Goal: Task Accomplishment & Management: Complete application form

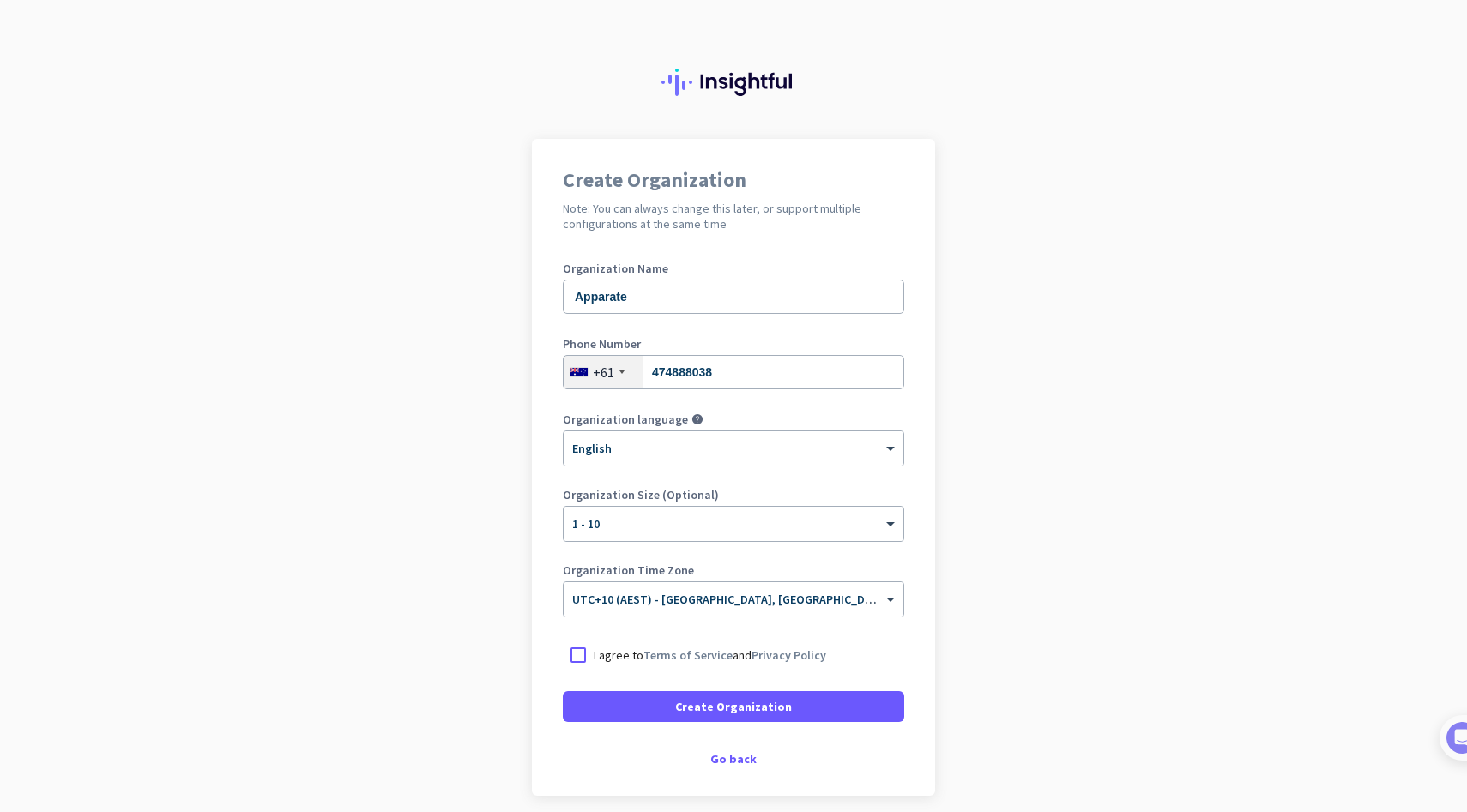
drag, startPoint x: 586, startPoint y: 651, endPoint x: 596, endPoint y: 666, distance: 18.0
click at [586, 652] on div at bounding box center [578, 655] width 31 height 31
click at [742, 710] on span "Create Organization" at bounding box center [734, 706] width 117 height 17
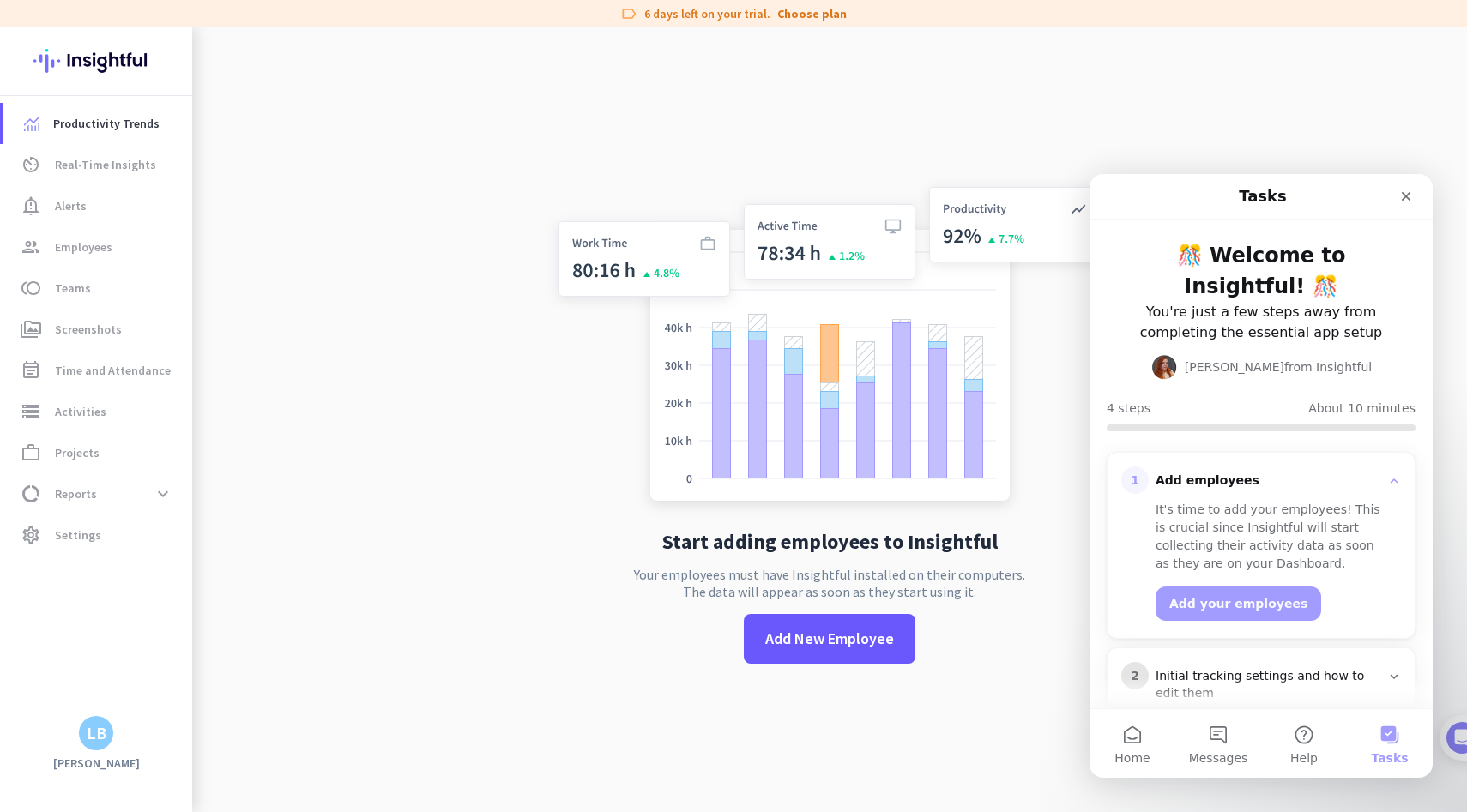
scroll to position [133, 0]
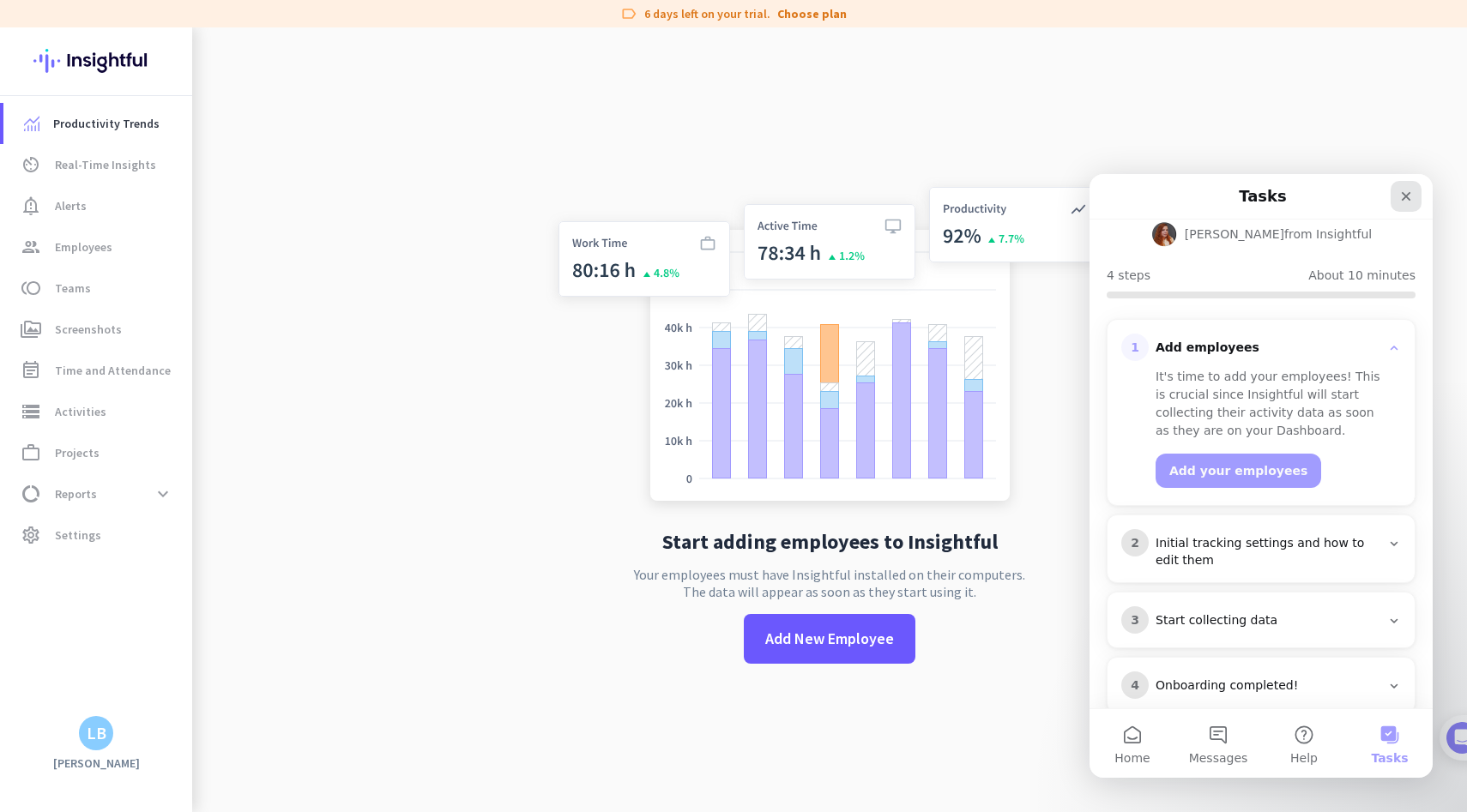
click at [1397, 203] on div "Close" at bounding box center [1406, 197] width 31 height 31
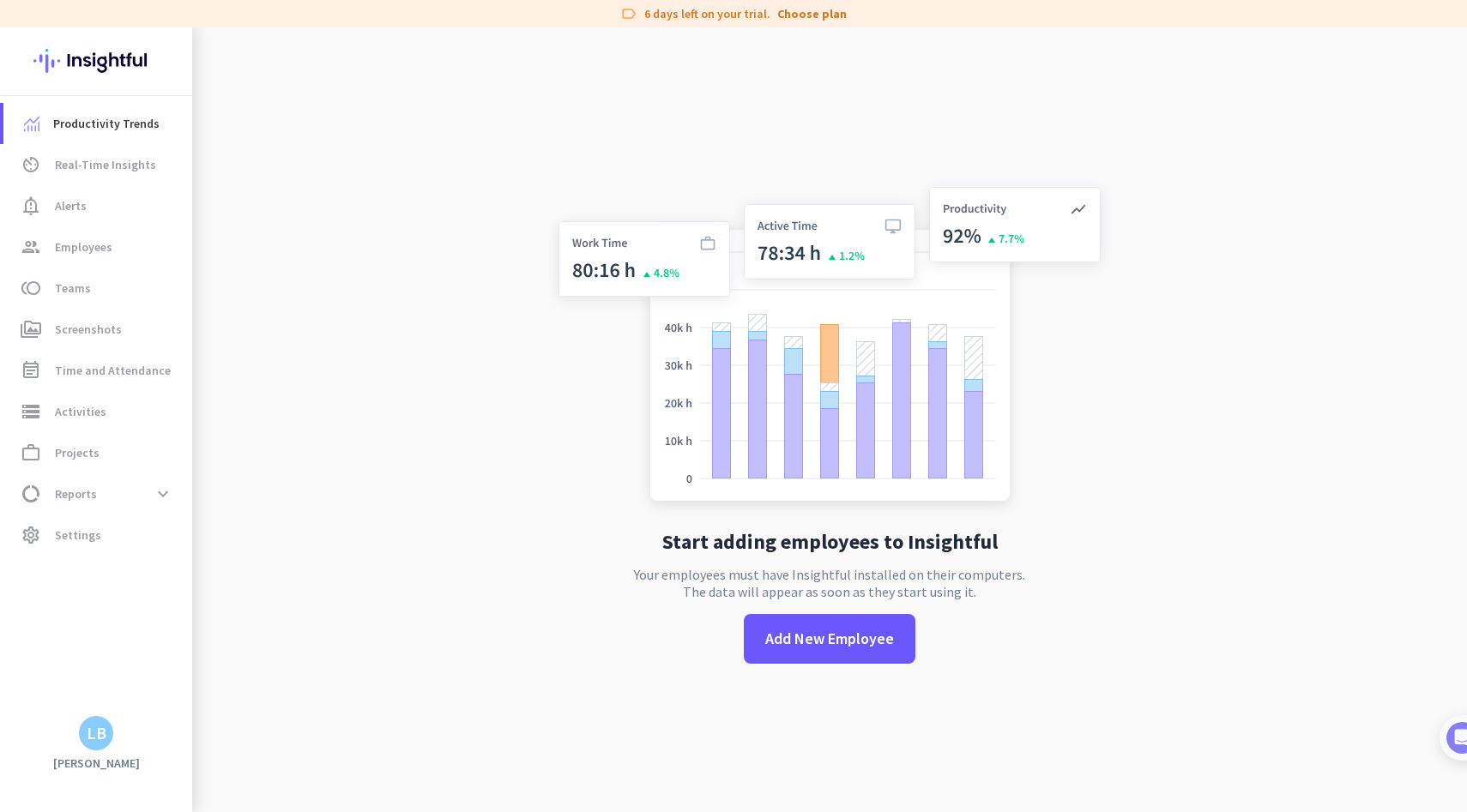
scroll to position [0, 0]
click at [75, 160] on span "Real-Time Insights" at bounding box center [106, 164] width 102 height 21
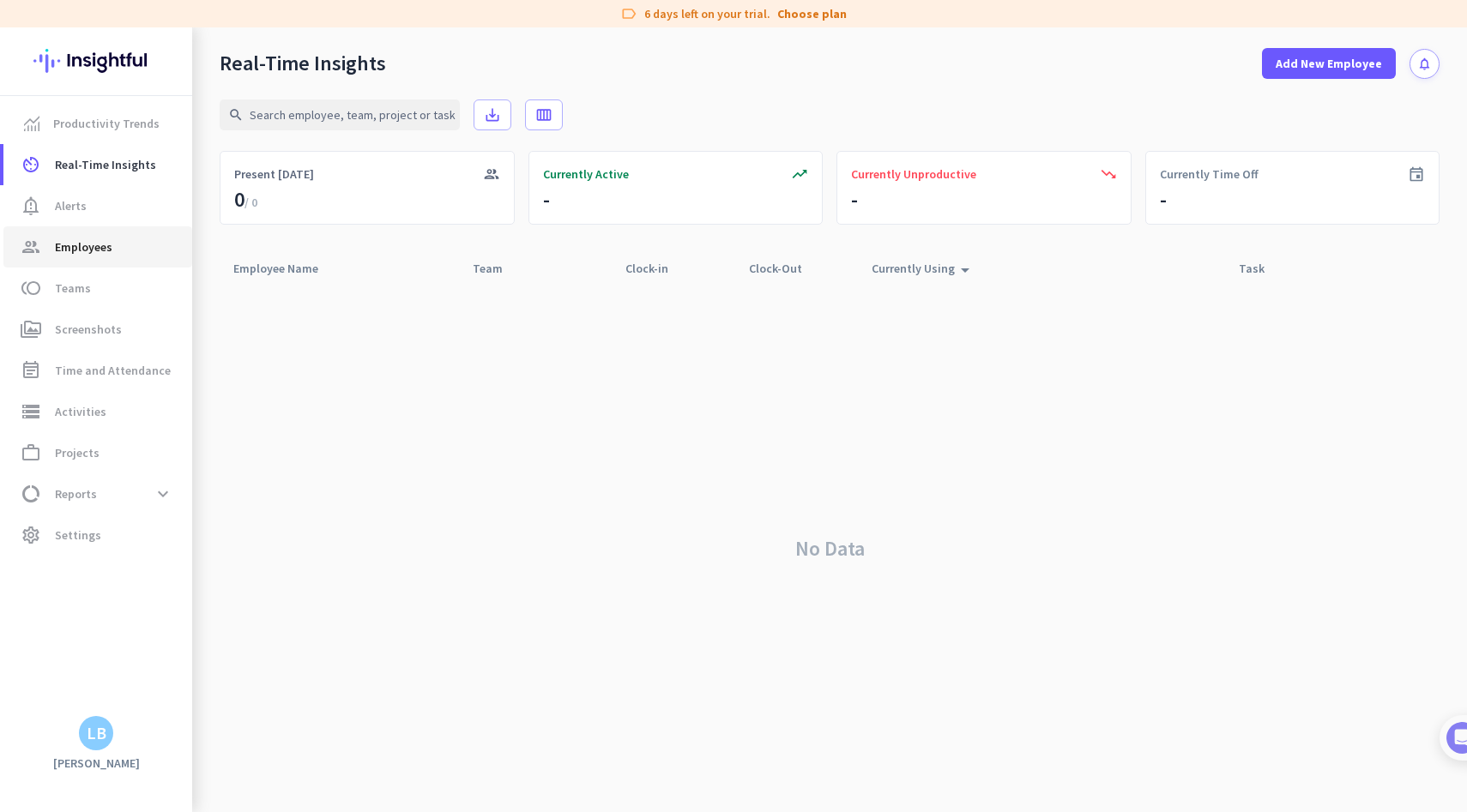
click at [110, 256] on span "Employees" at bounding box center [83, 246] width 57 height 21
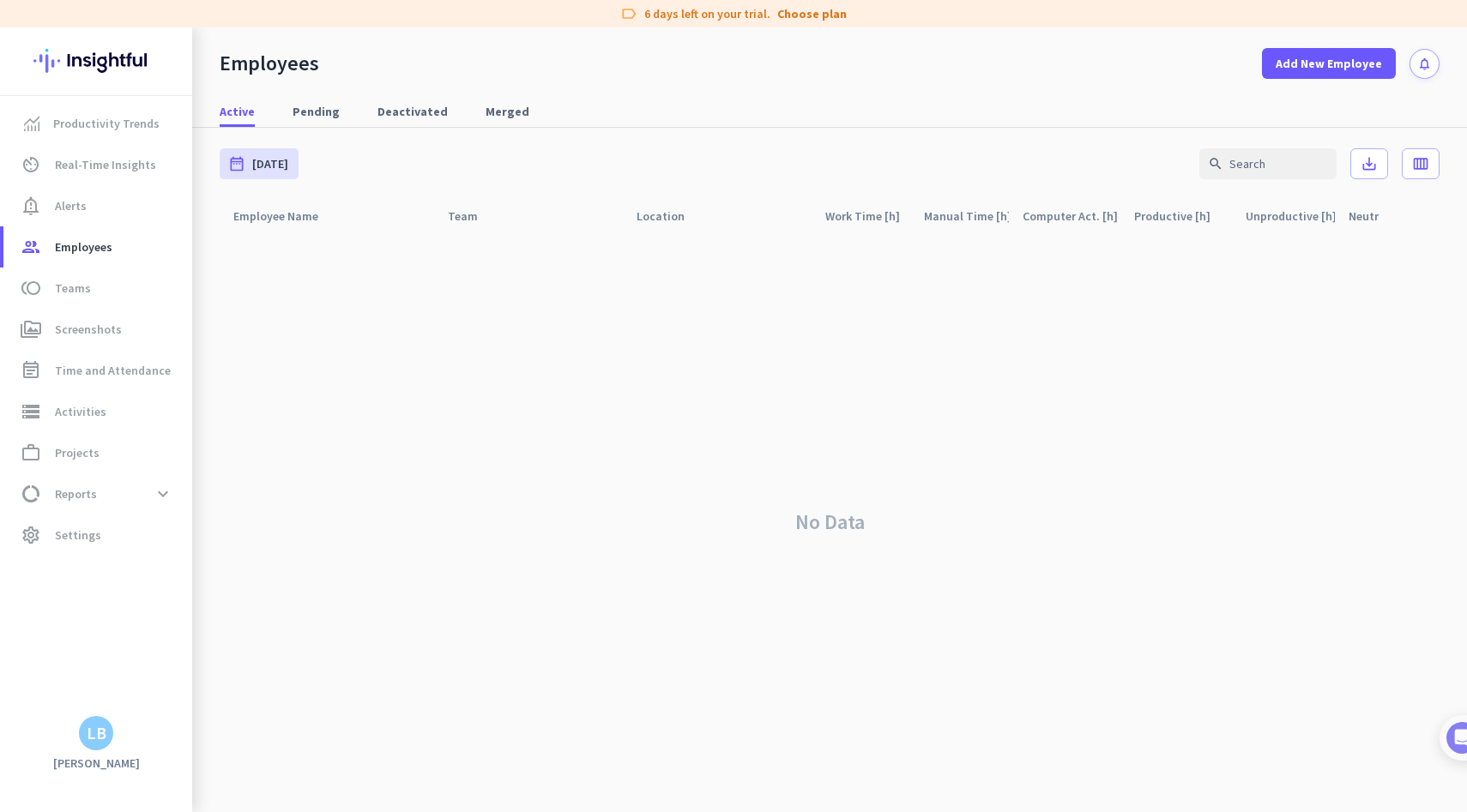
drag, startPoint x: 217, startPoint y: 63, endPoint x: 333, endPoint y: 66, distance: 116.0
click at [333, 66] on div "Employees Add New Employee notifications" at bounding box center [830, 53] width 1275 height 52
click at [112, 299] on link "toll Teams" at bounding box center [98, 287] width 189 height 41
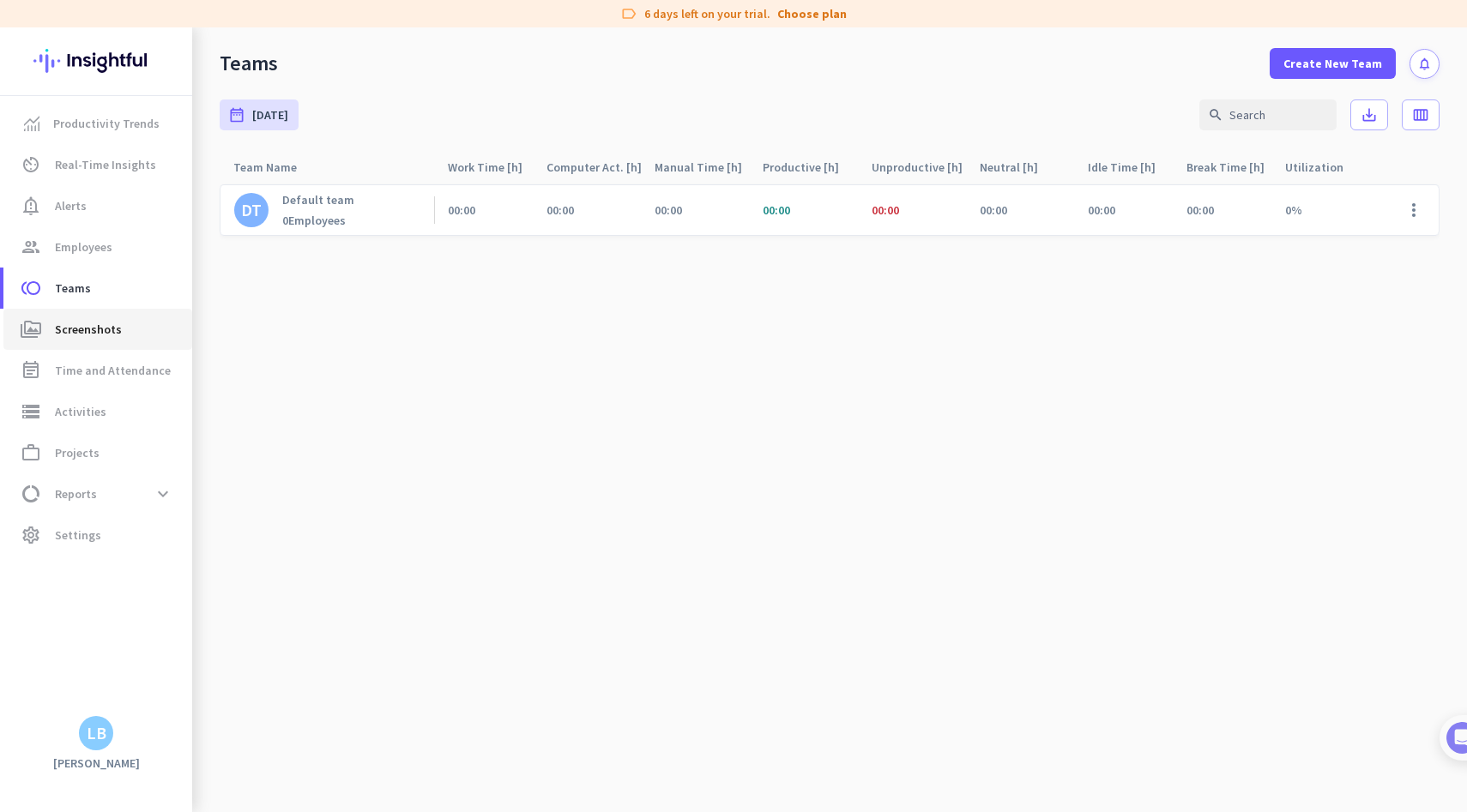
click at [124, 323] on span "perm_media Screenshots" at bounding box center [98, 329] width 161 height 21
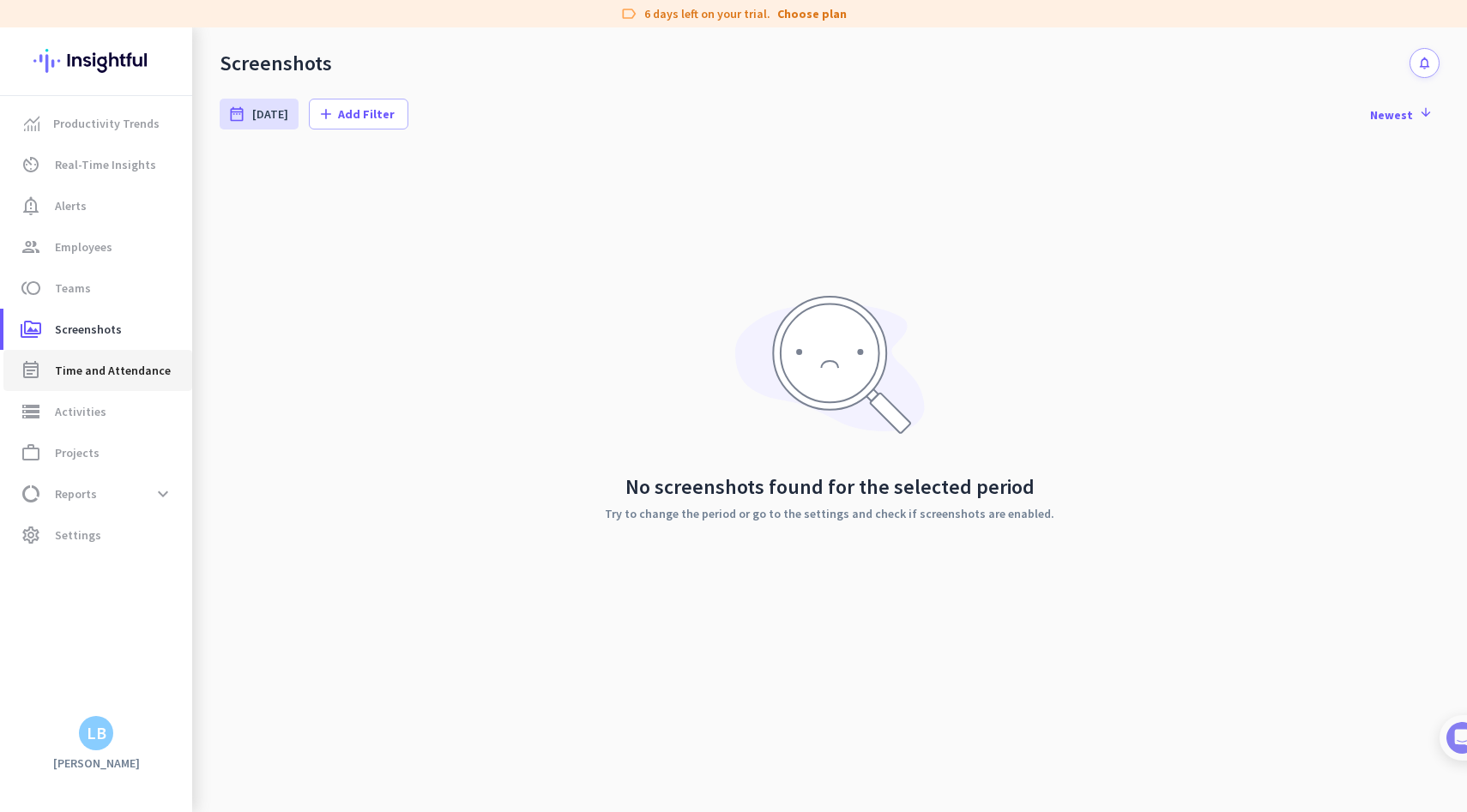
click at [152, 367] on span "Time and Attendance" at bounding box center [113, 370] width 116 height 21
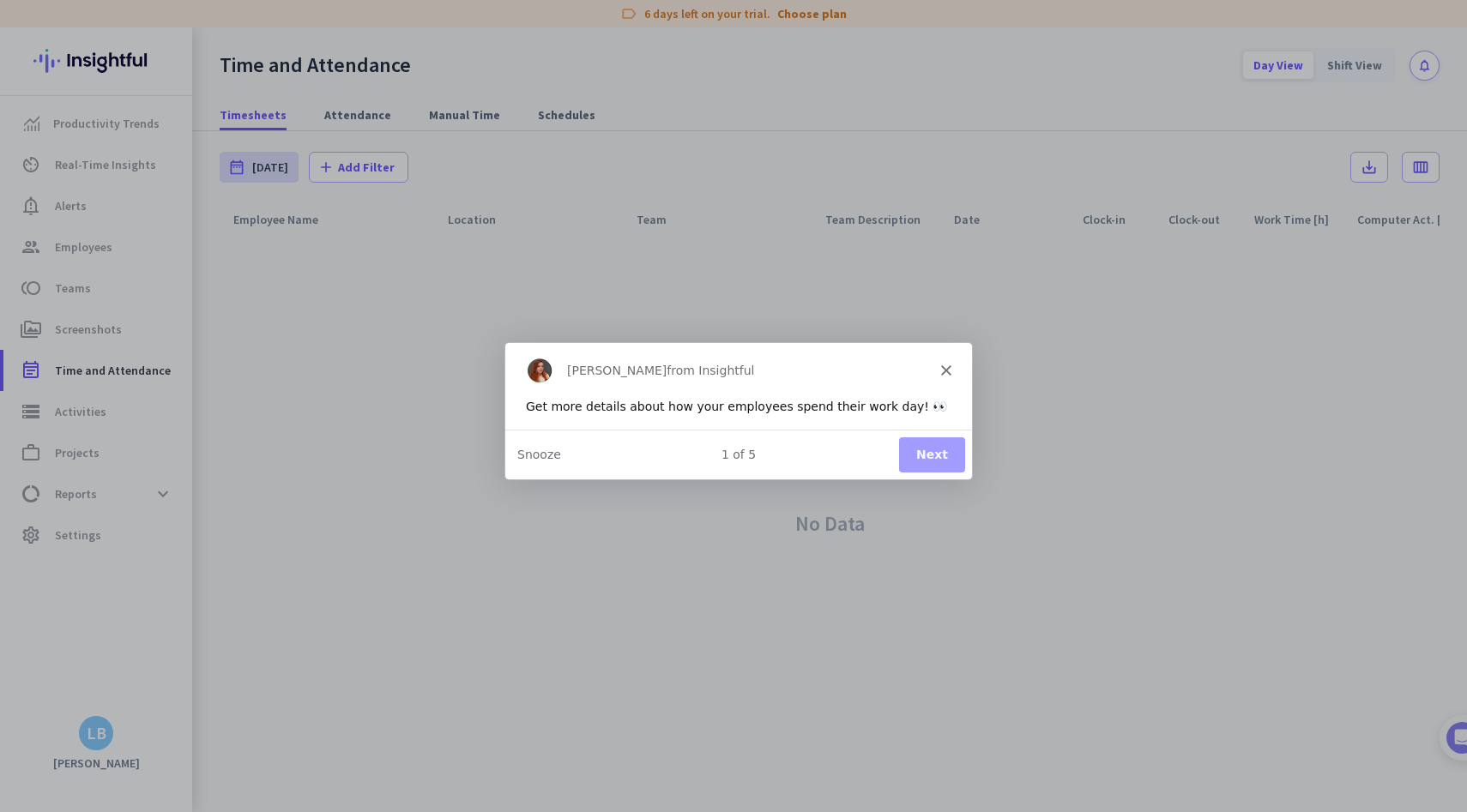
click at [944, 373] on icon "Close" at bounding box center [945, 369] width 10 height 10
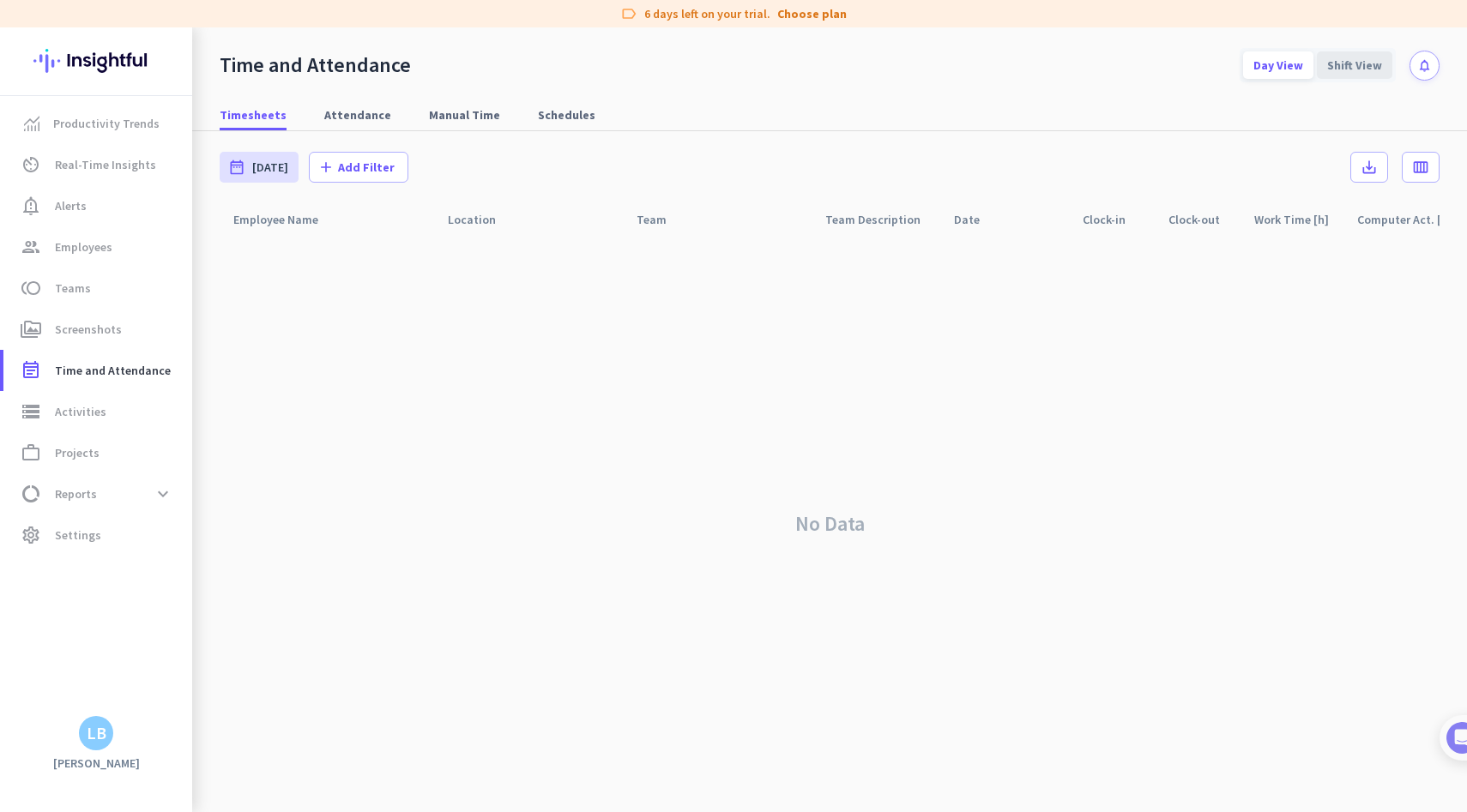
click at [1349, 70] on div "Shift View" at bounding box center [1355, 65] width 75 height 27
click at [85, 423] on link "storage Activities" at bounding box center [98, 411] width 189 height 41
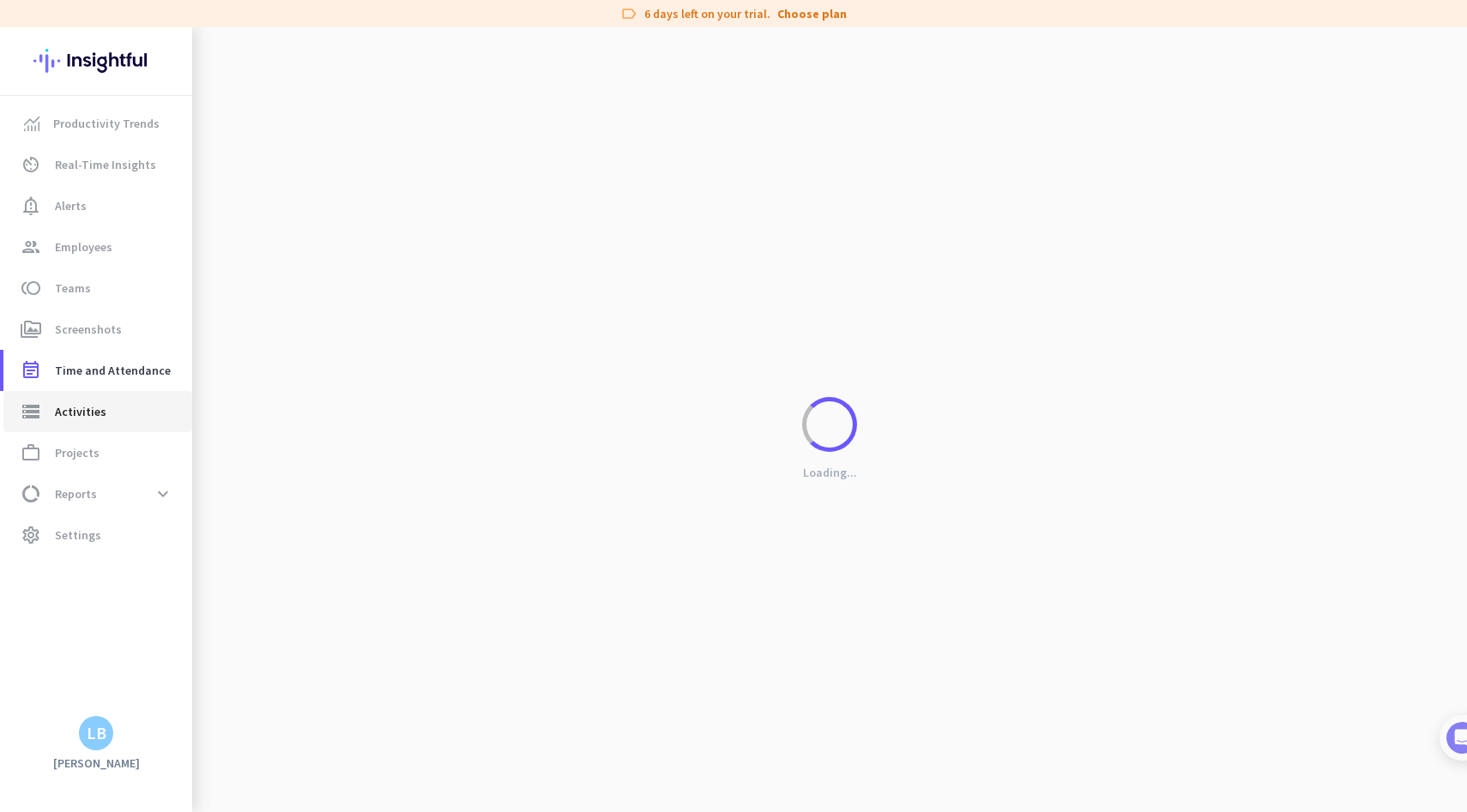
type input "[DATE]"
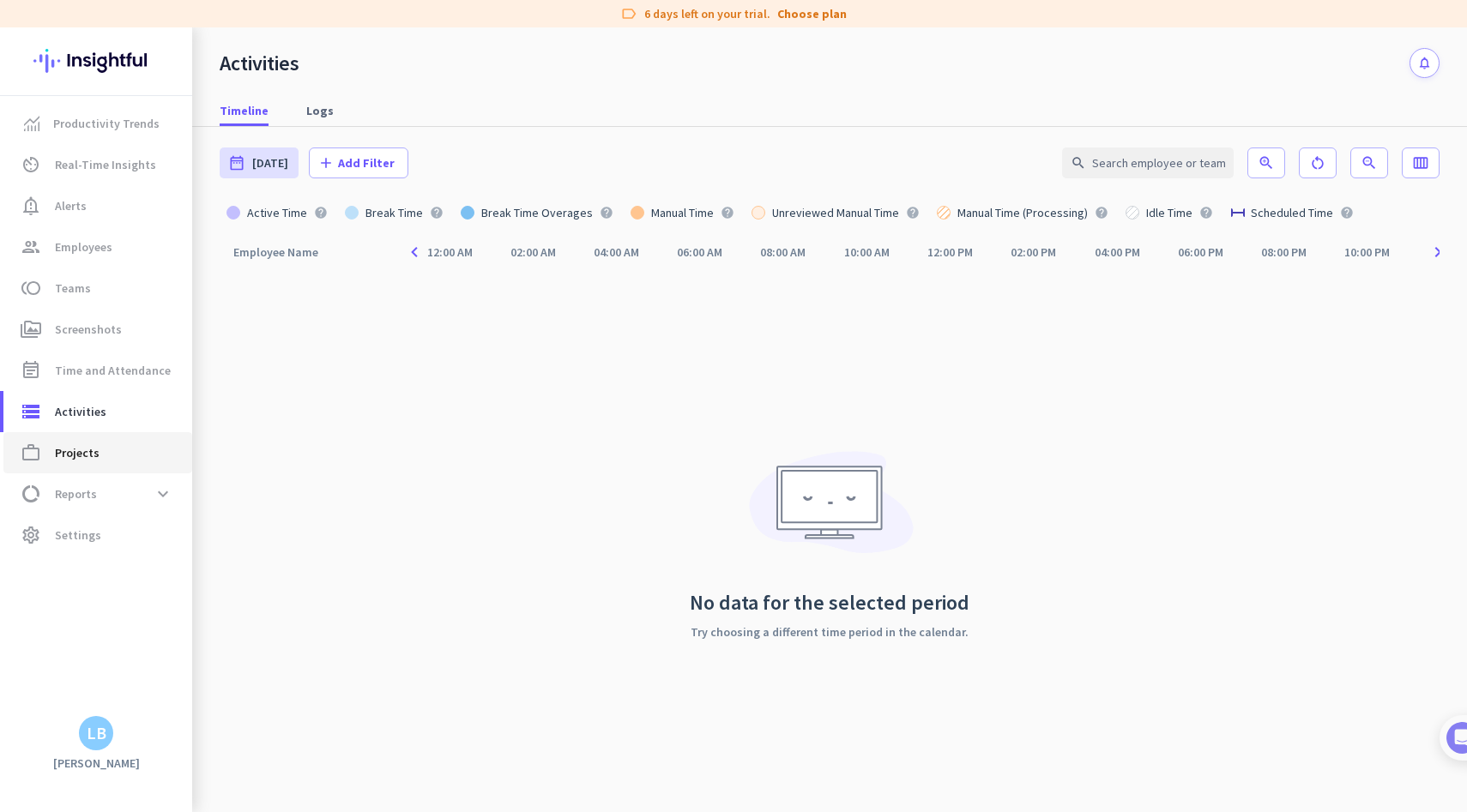
click at [97, 458] on span "work_outline Projects" at bounding box center [98, 452] width 161 height 21
type input "[DATE] - [DATE]"
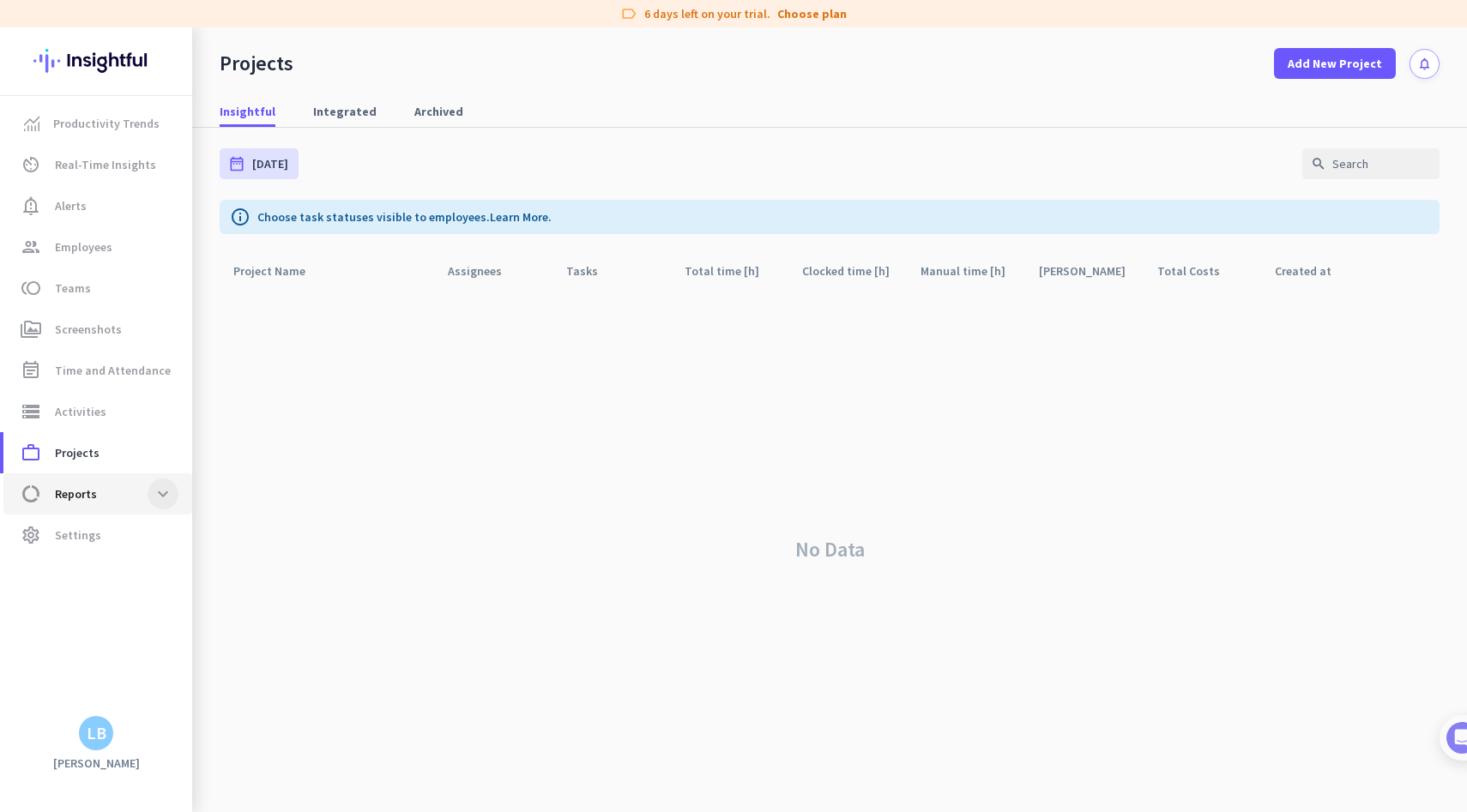
drag, startPoint x: 151, startPoint y: 490, endPoint x: 173, endPoint y: 504, distance: 26.1
click at [151, 490] on span at bounding box center [163, 494] width 31 height 31
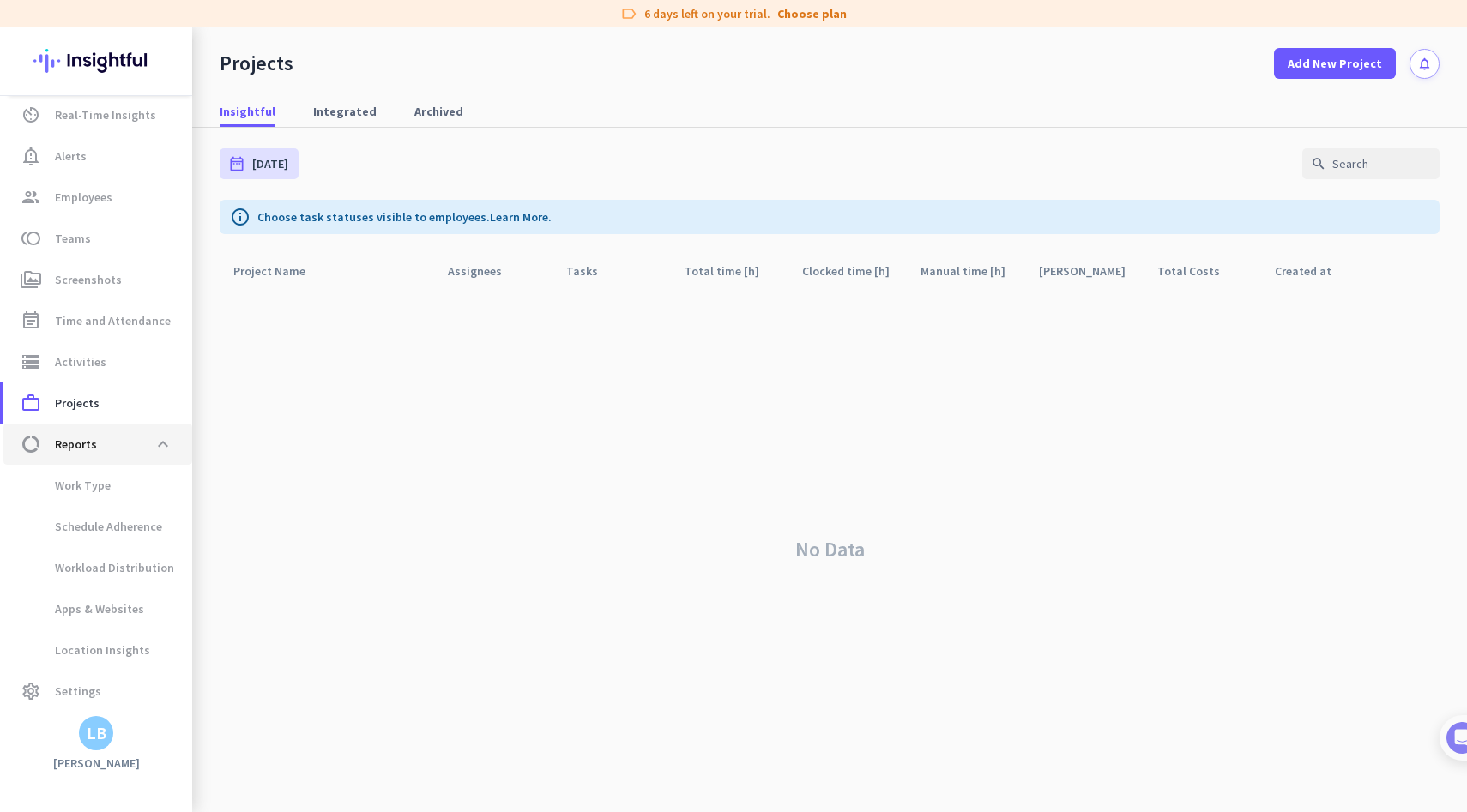
scroll to position [53, 0]
click at [130, 533] on span "Schedule Adherence" at bounding box center [90, 523] width 145 height 41
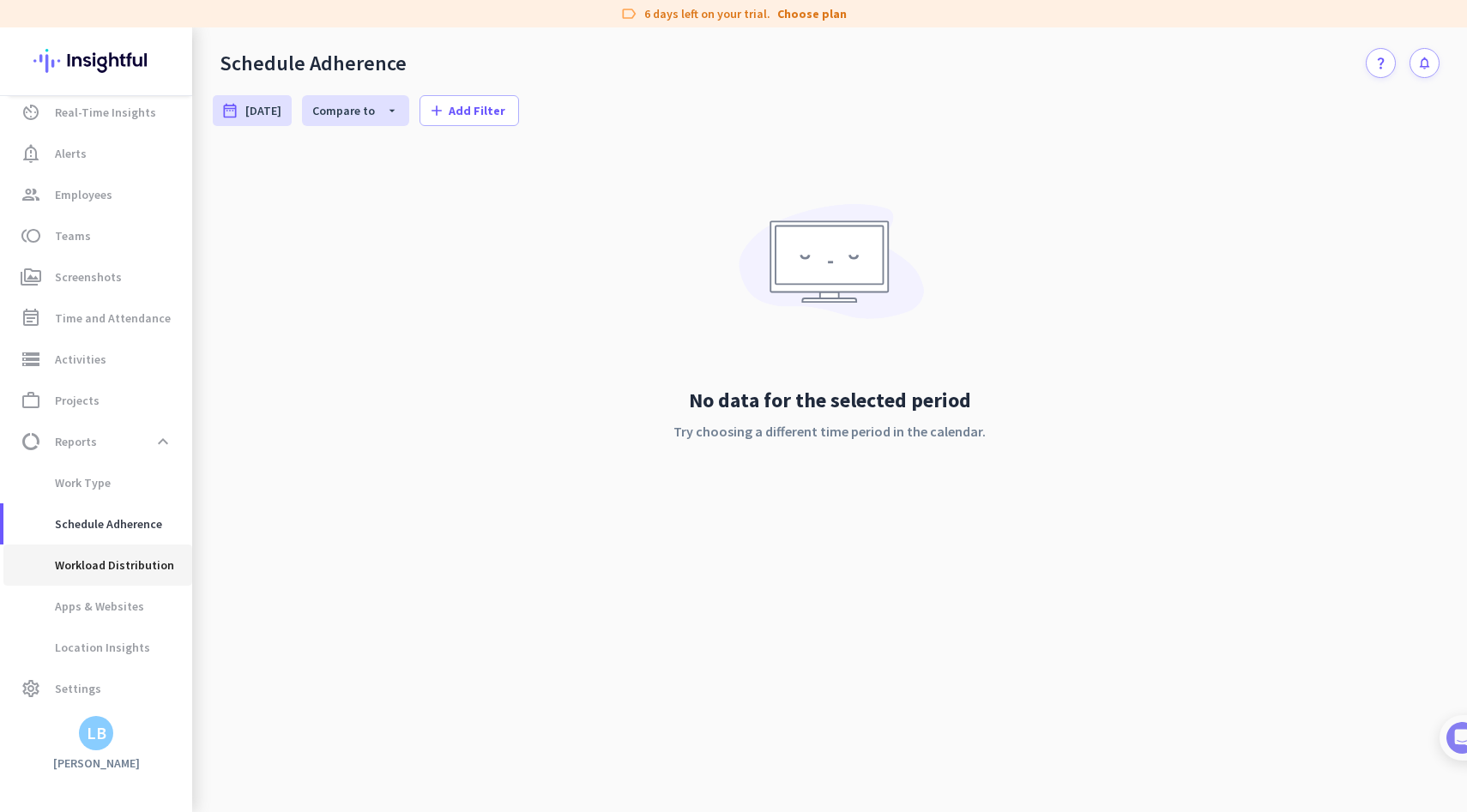
click at [141, 575] on span "Workload Distribution" at bounding box center [95, 565] width 157 height 41
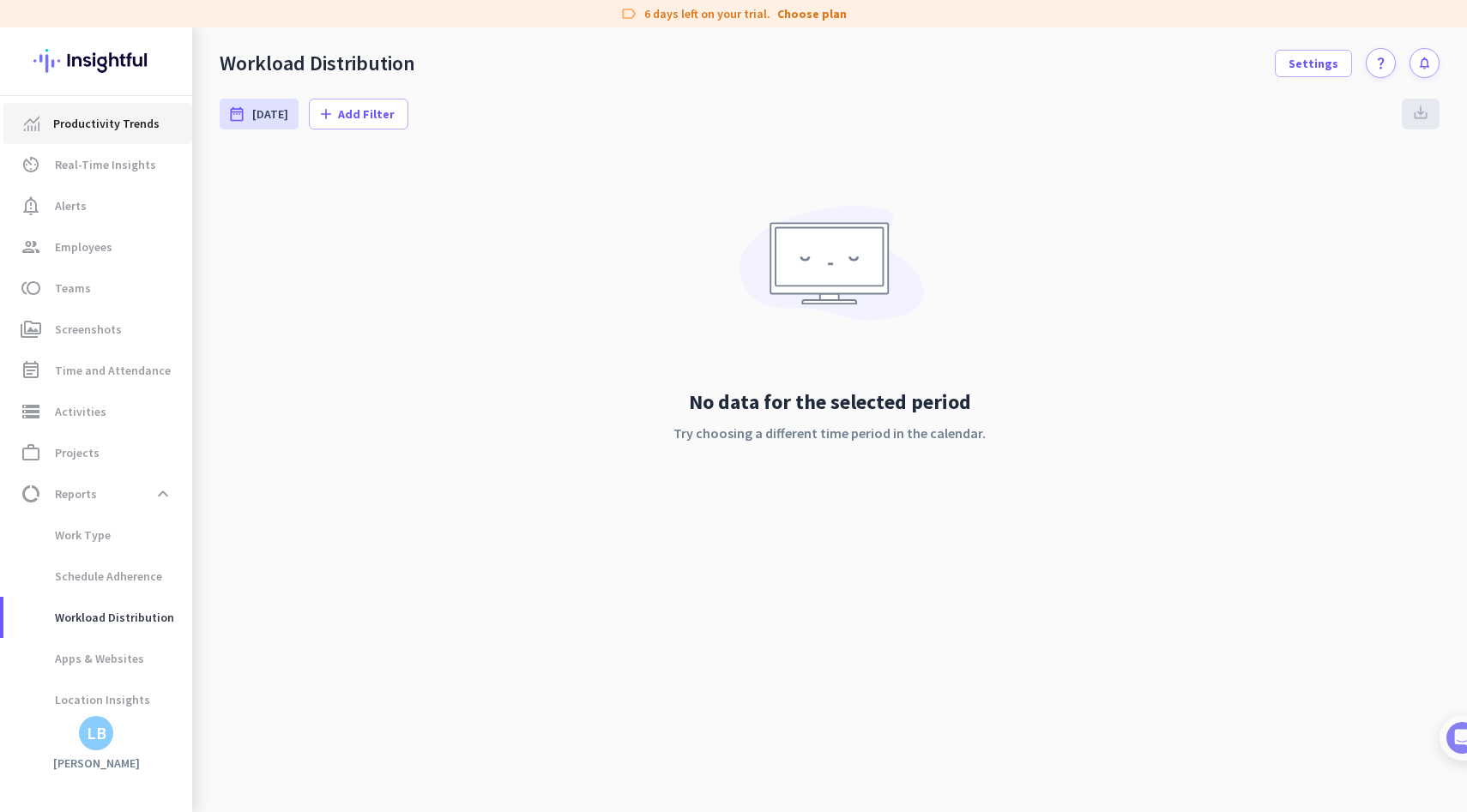
click at [98, 130] on span "Productivity Trends" at bounding box center [106, 123] width 106 height 21
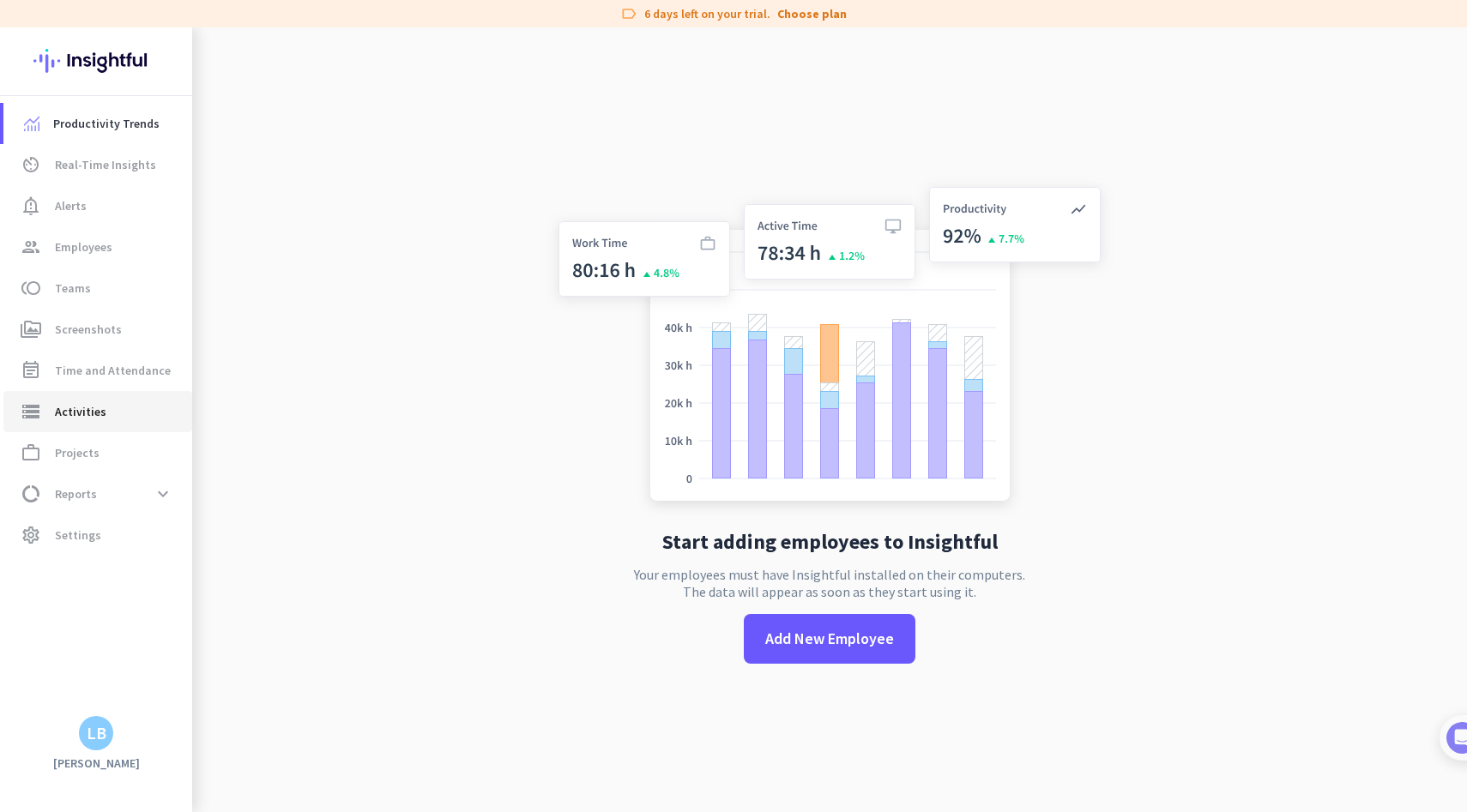
click at [115, 410] on span "storage Activities" at bounding box center [98, 411] width 161 height 21
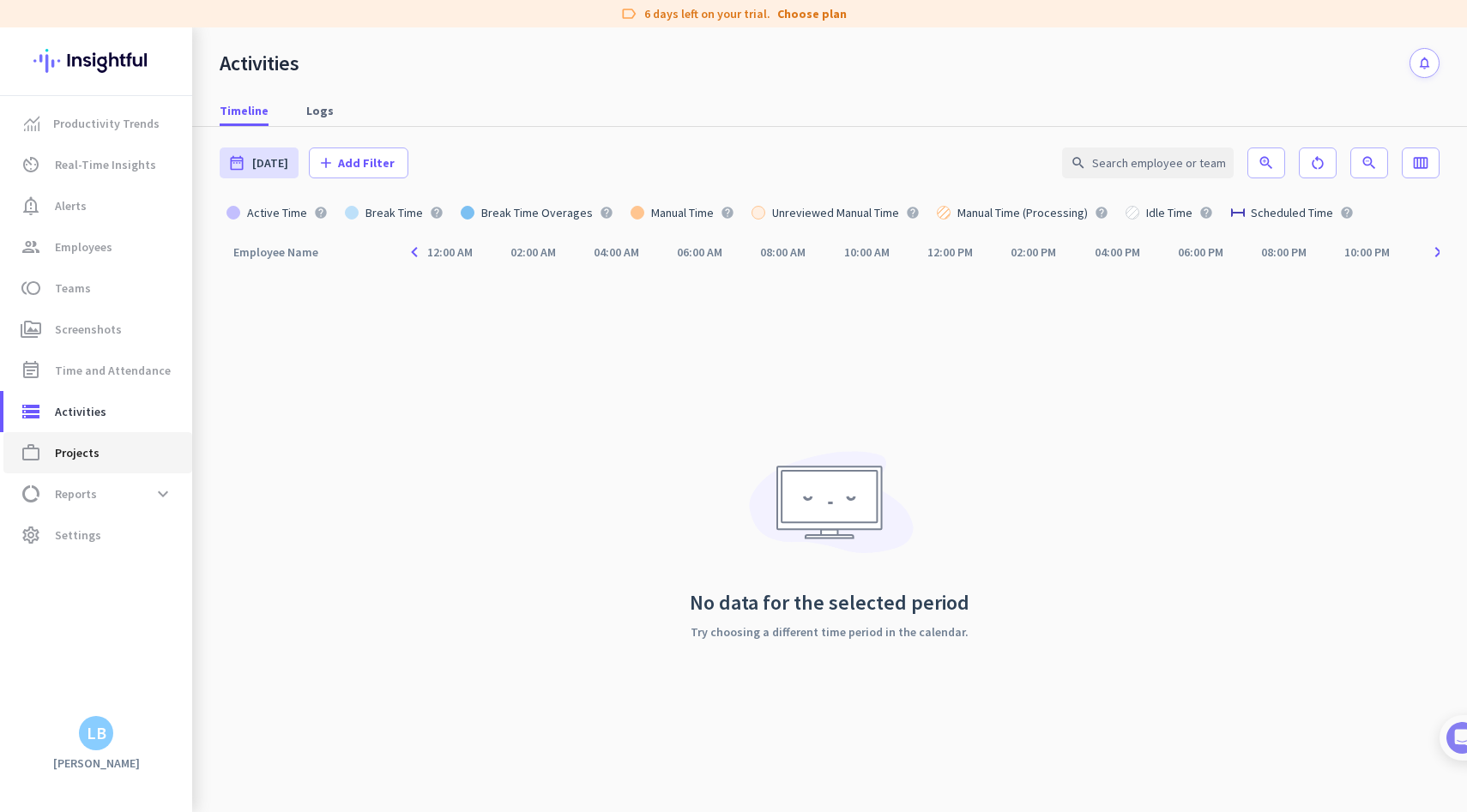
click at [92, 455] on span "Projects" at bounding box center [77, 452] width 44 height 21
type input "[DATE] - [DATE]"
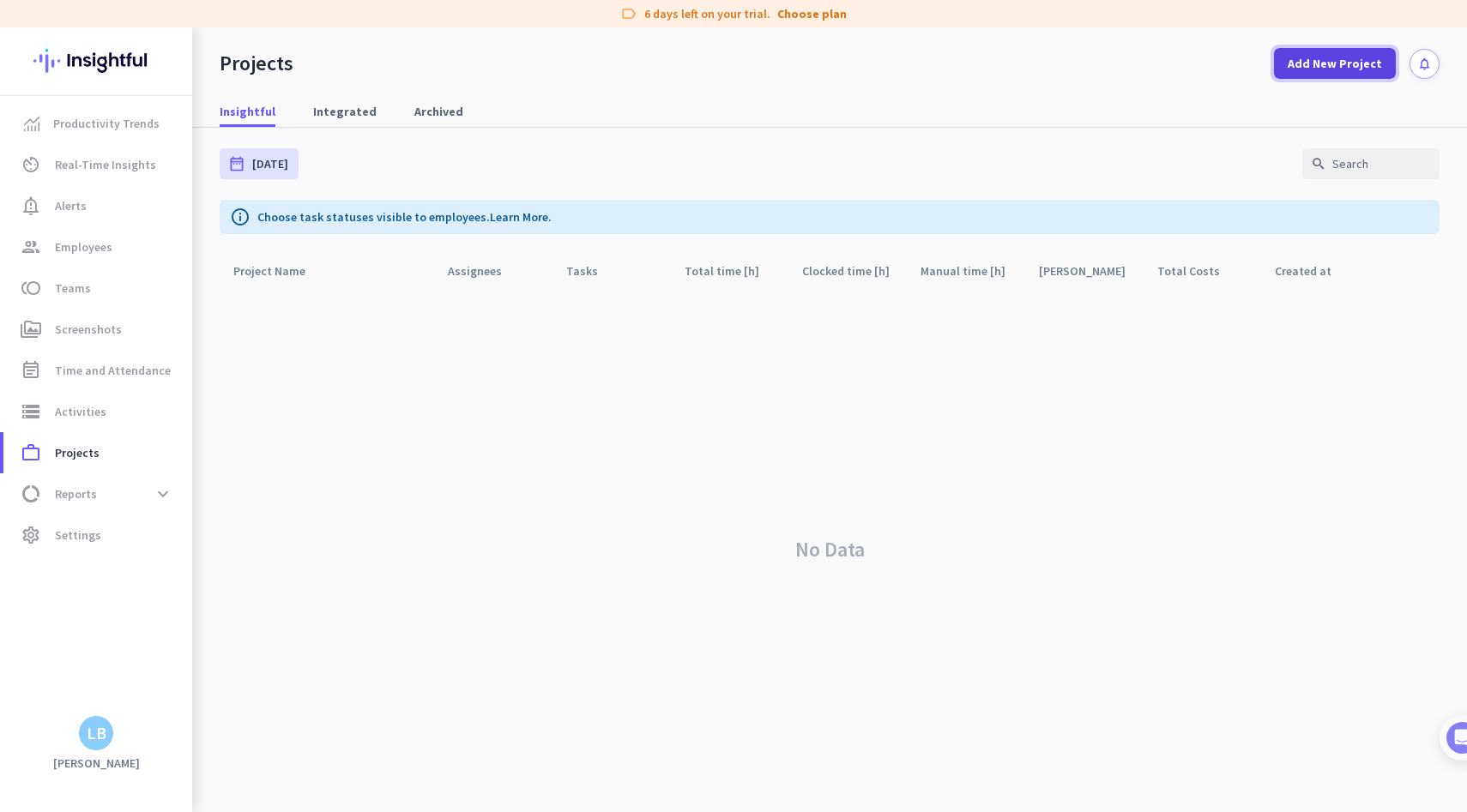
click at [1325, 63] on span "Add New Project" at bounding box center [1335, 63] width 94 height 17
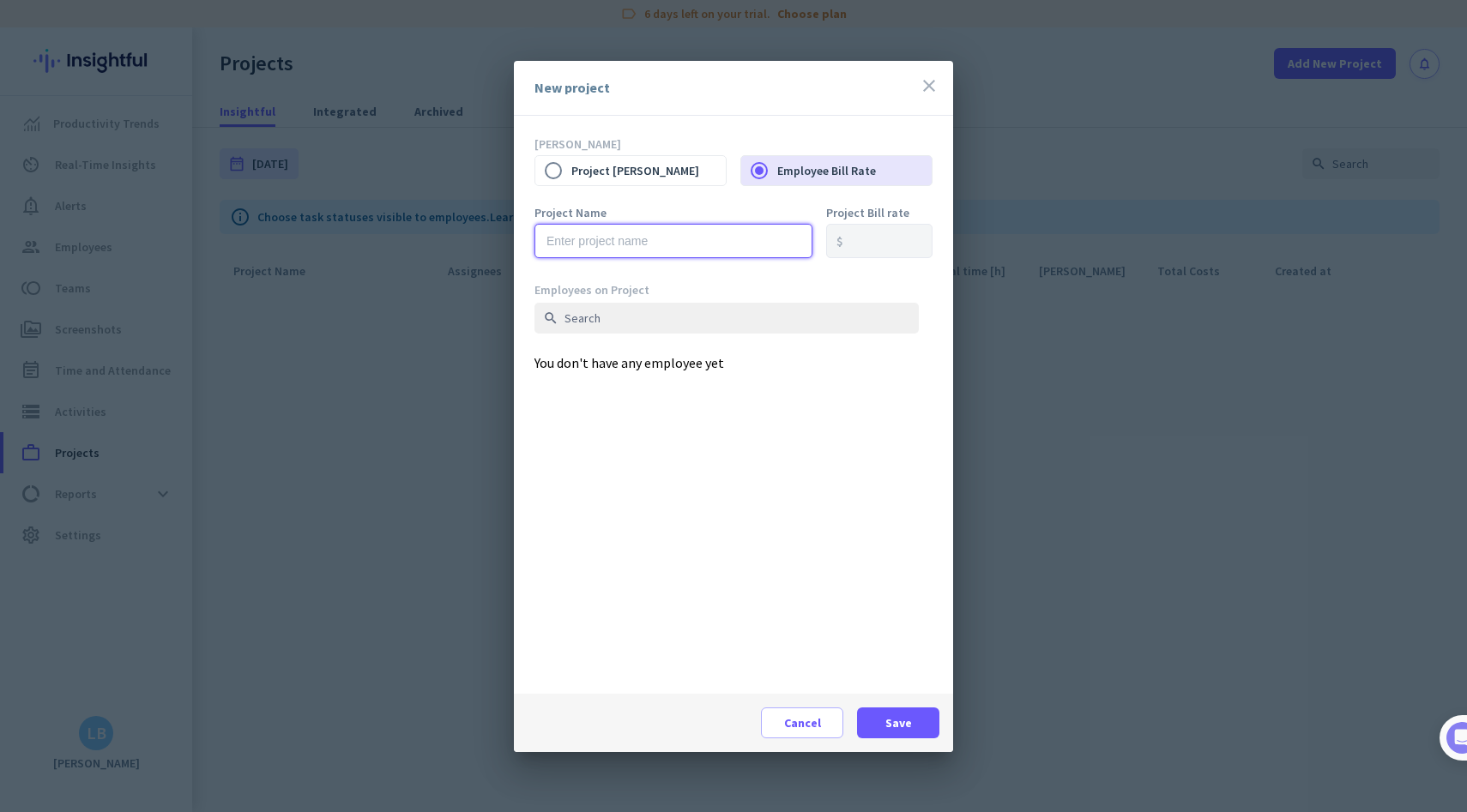
click at [615, 236] on input "text" at bounding box center [674, 241] width 278 height 34
type input "Tradies Mate"
click at [880, 717] on span at bounding box center [898, 722] width 83 height 41
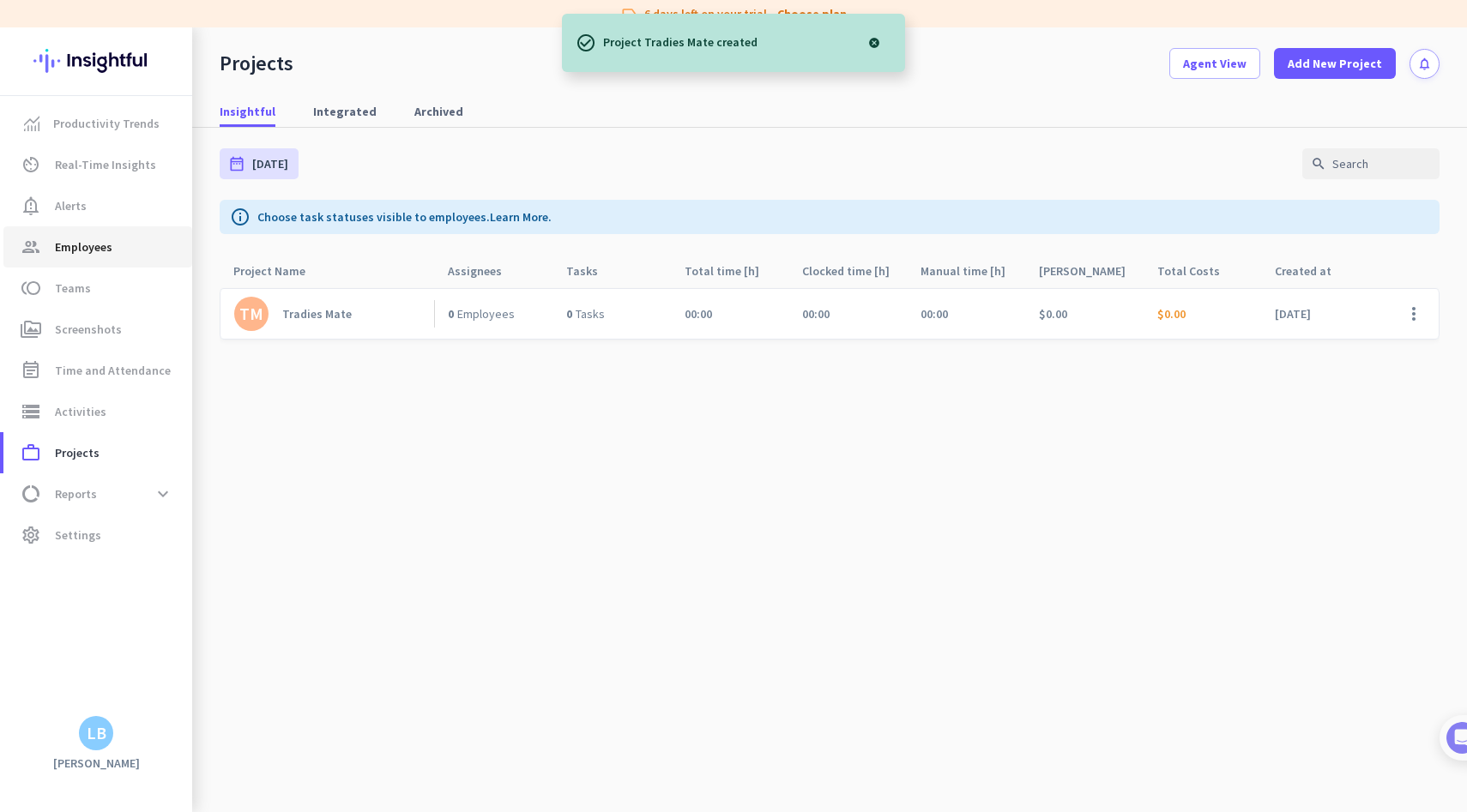
click at [102, 247] on span "Employees" at bounding box center [83, 246] width 57 height 21
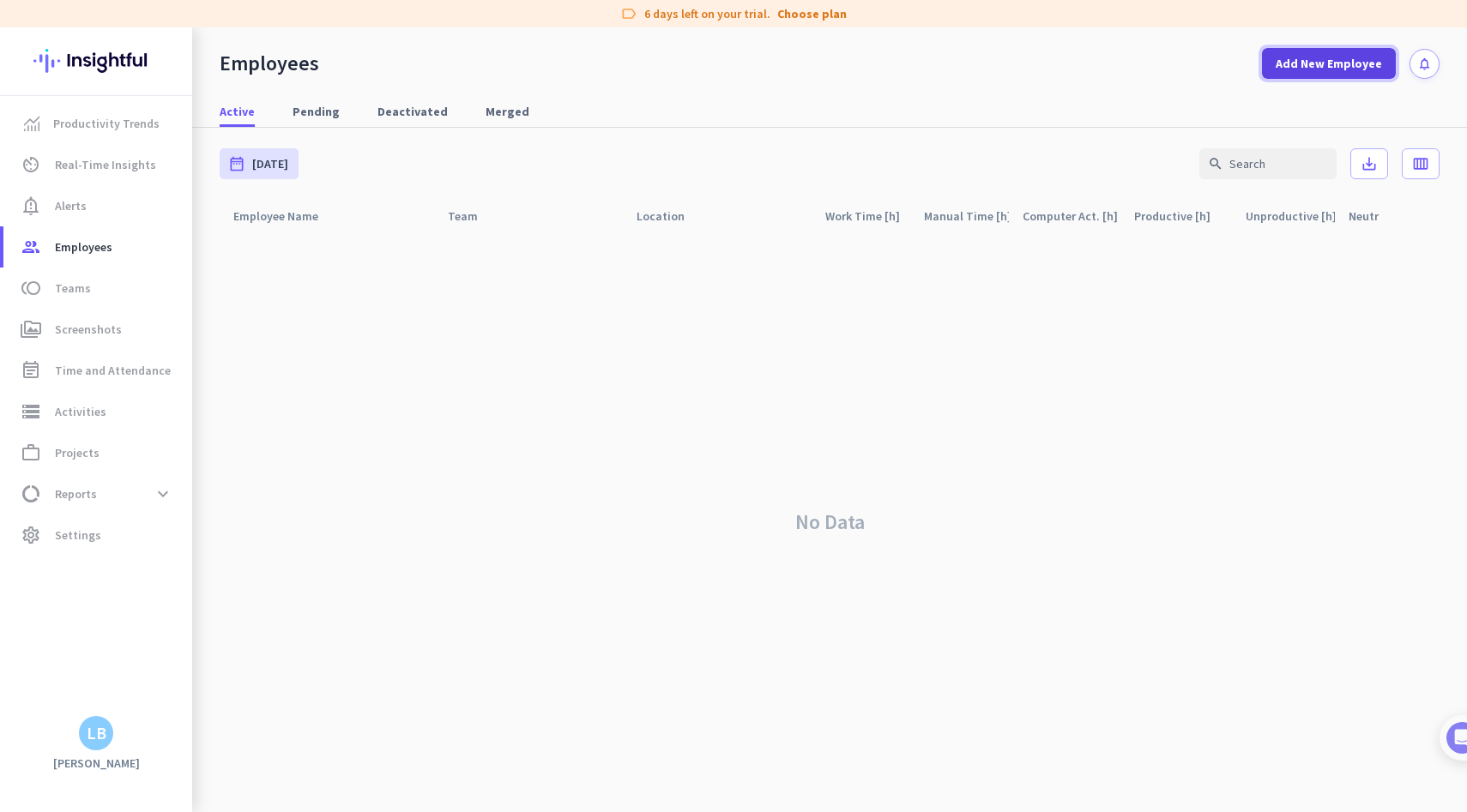
click at [1355, 66] on span "Add New Employee" at bounding box center [1328, 63] width 106 height 17
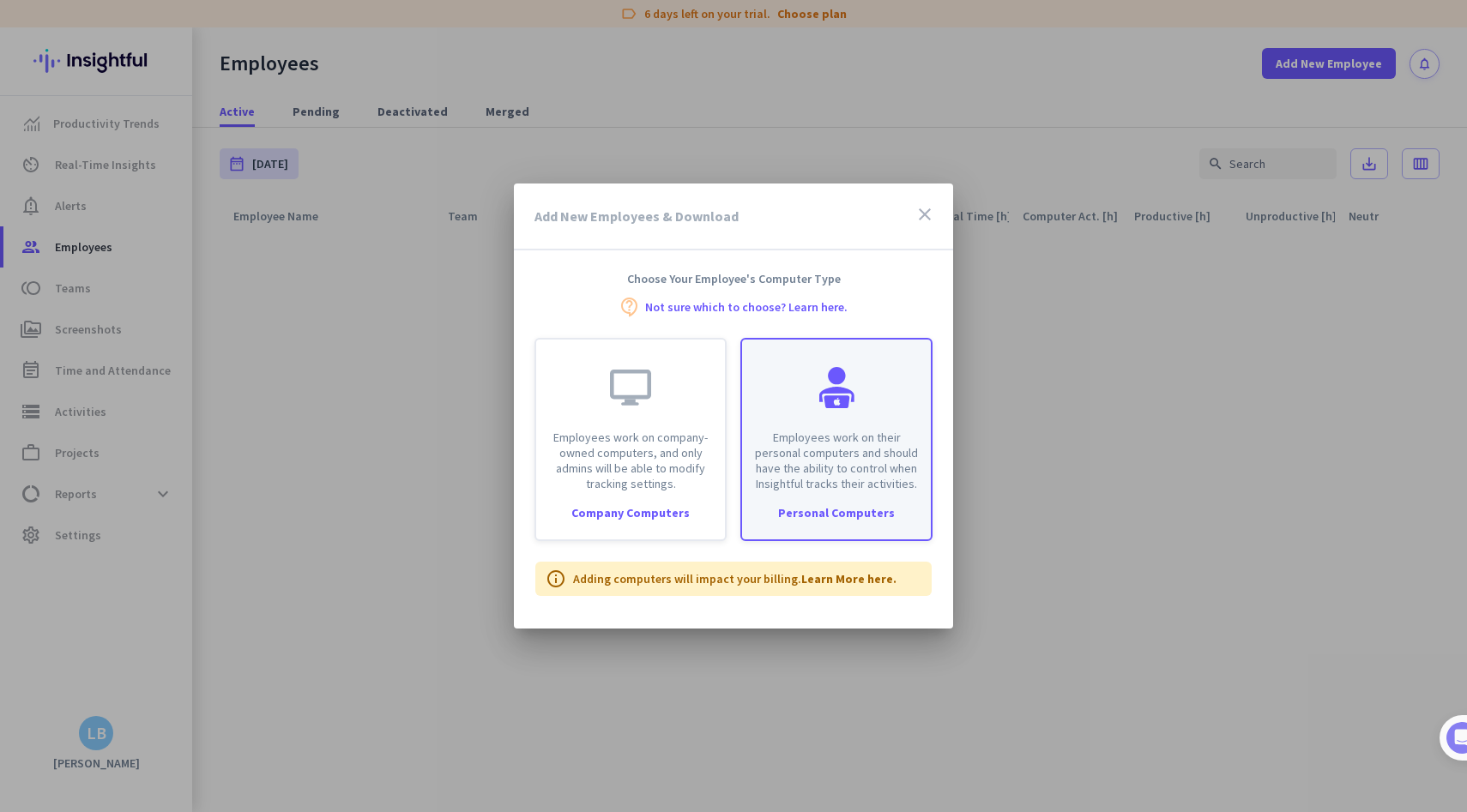
click at [875, 416] on div "Employees work on their personal computers and should have the ability to contr…" at bounding box center [837, 415] width 189 height 151
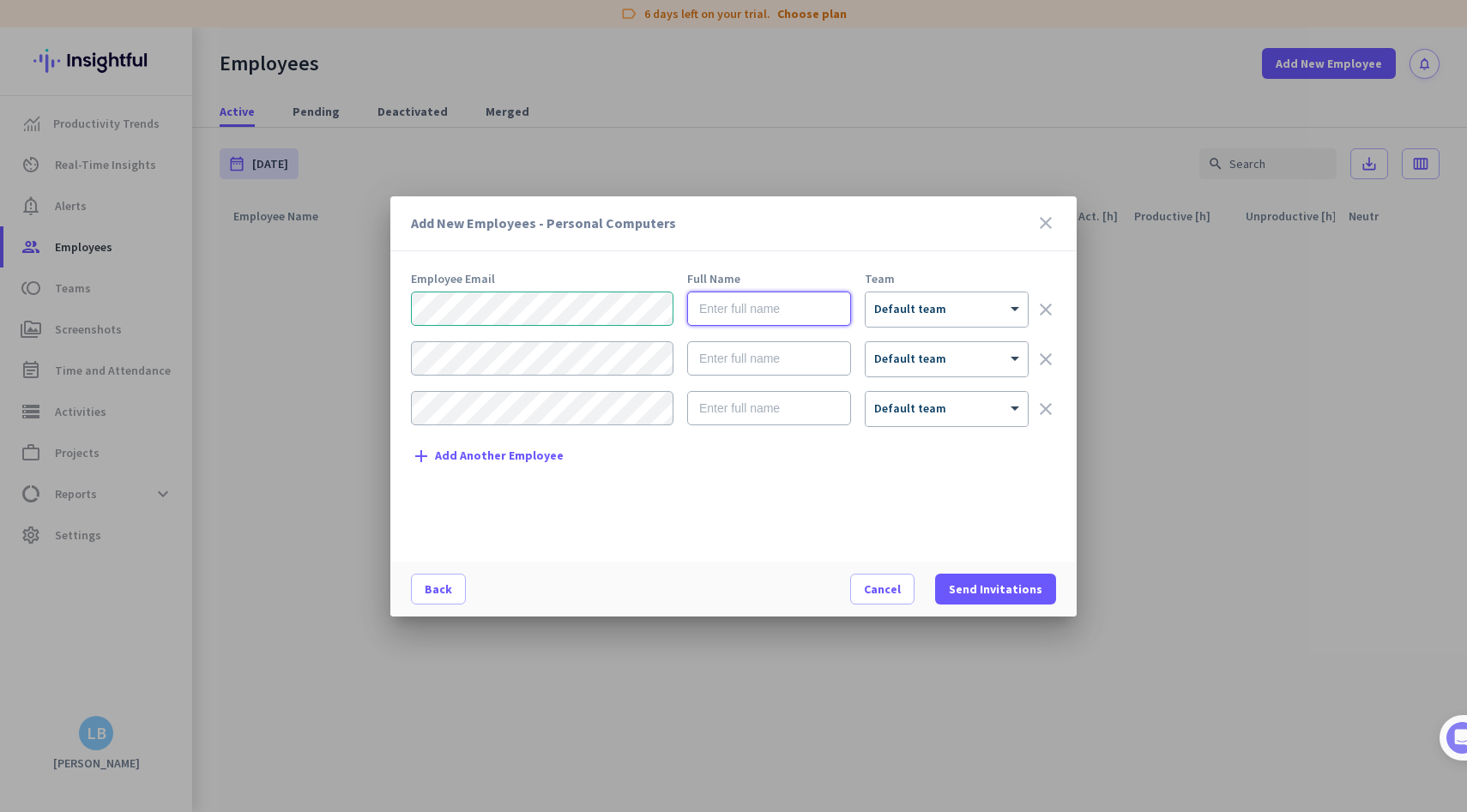
click at [721, 311] on input "text" at bounding box center [769, 309] width 164 height 34
type input "[PERSON_NAME]"
click at [941, 314] on div "× Default team" at bounding box center [936, 309] width 141 height 14
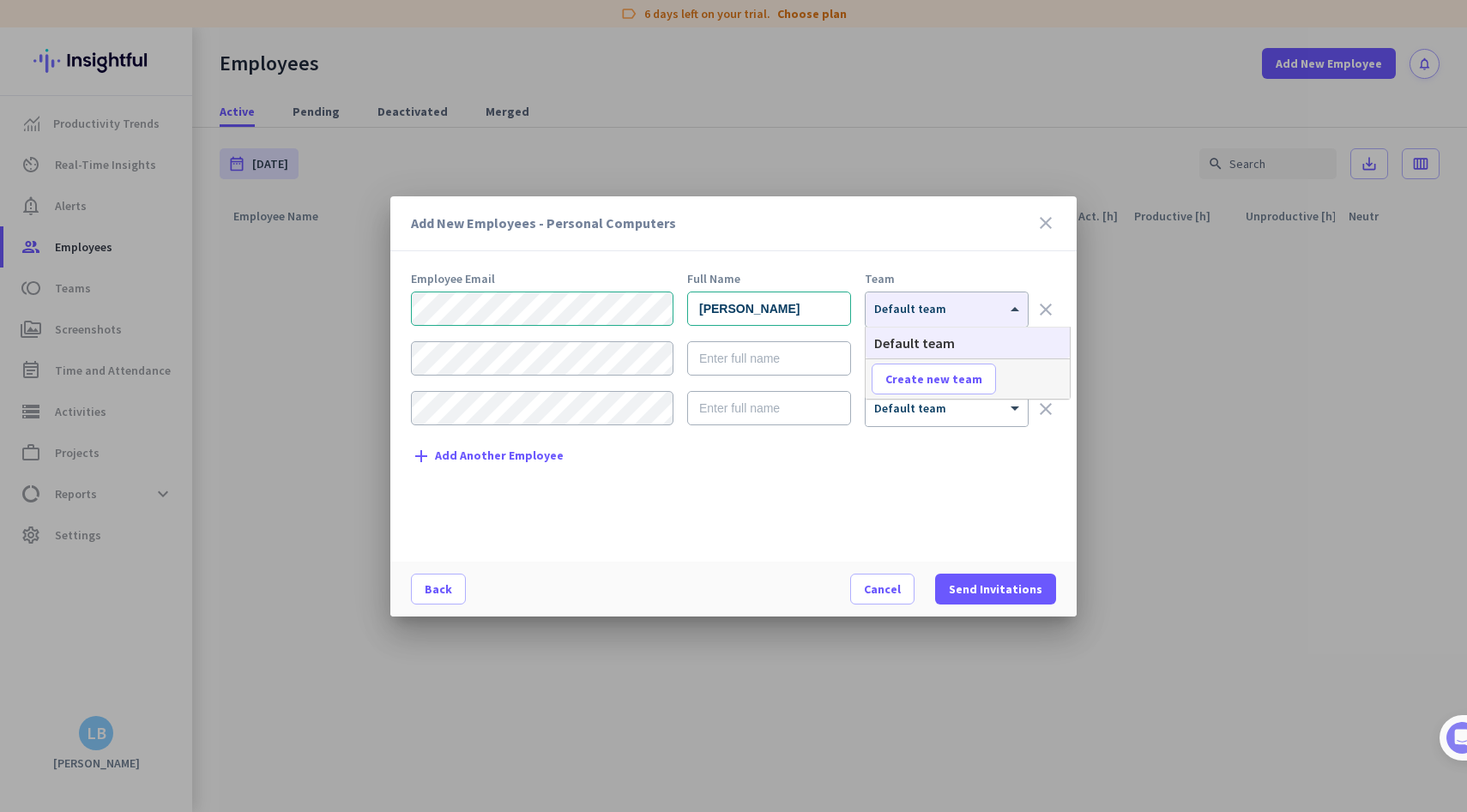
drag, startPoint x: 1006, startPoint y: 276, endPoint x: 982, endPoint y: 346, distance: 74.0
click at [1006, 276] on div "Team" at bounding box center [947, 278] width 164 height 12
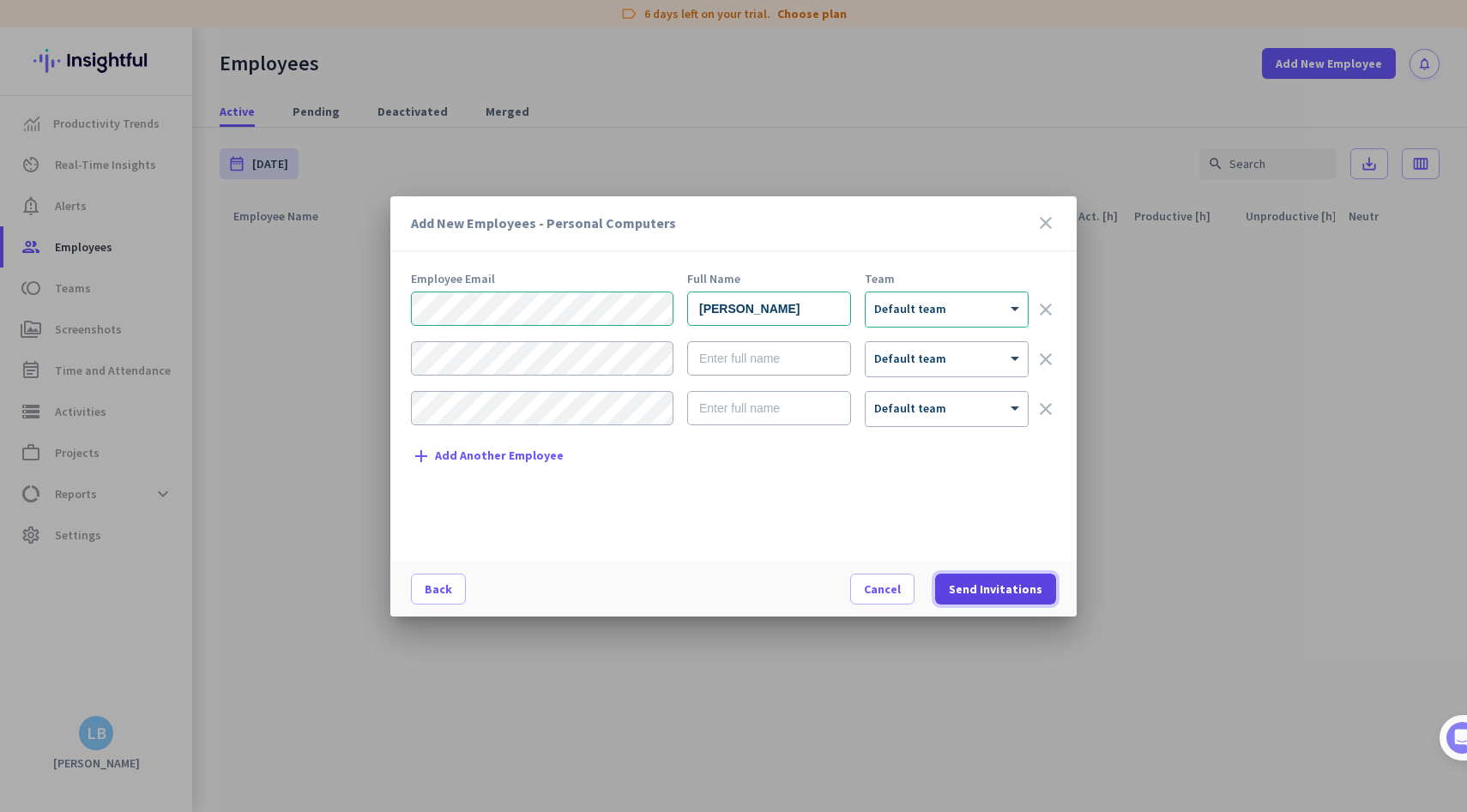
click at [1021, 594] on span "Send Invitations" at bounding box center [996, 589] width 93 height 17
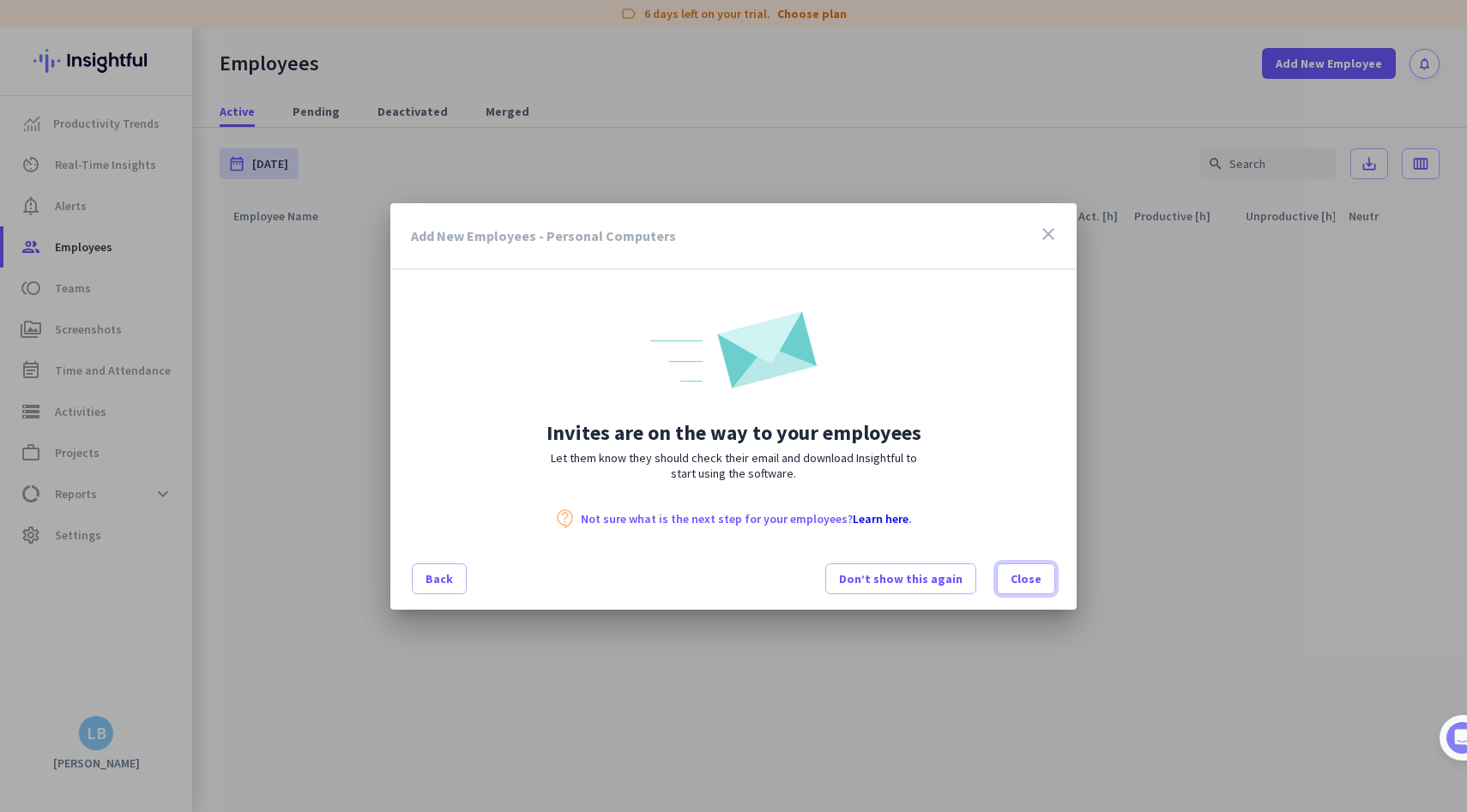
click at [1040, 590] on span at bounding box center [1026, 578] width 56 height 41
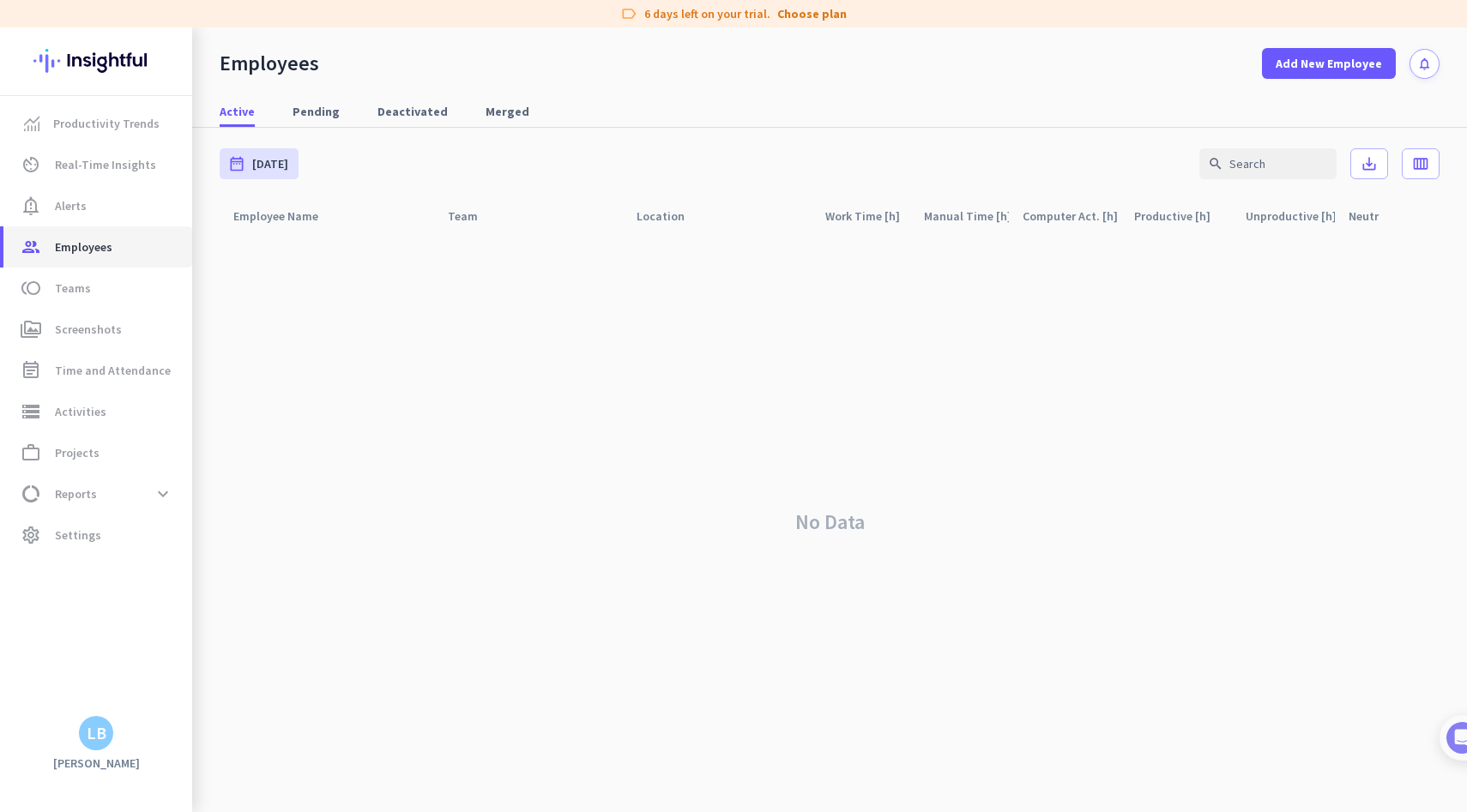
click at [108, 257] on link "group Employees" at bounding box center [98, 246] width 189 height 41
